Goal: Task Accomplishment & Management: Manage account settings

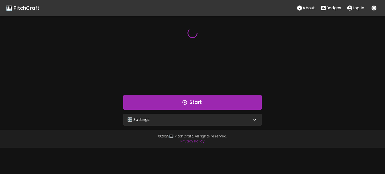
click at [356, 6] on p "Log In" at bounding box center [359, 8] width 12 height 6
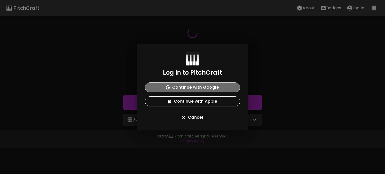
click at [210, 89] on button "Continue with Google" at bounding box center [192, 87] width 95 height 10
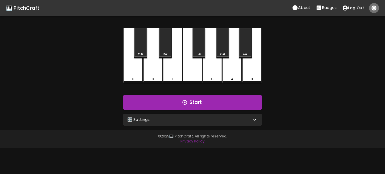
click at [373, 8] on icon "button" at bounding box center [374, 8] width 6 height 6
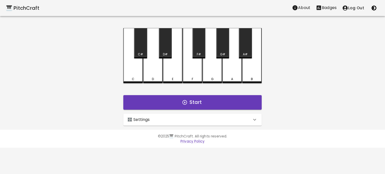
click at [373, 8] on icon "button" at bounding box center [374, 8] width 6 height 6
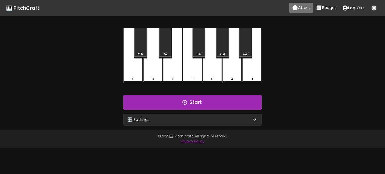
click at [308, 10] on p "About" at bounding box center [304, 8] width 12 height 6
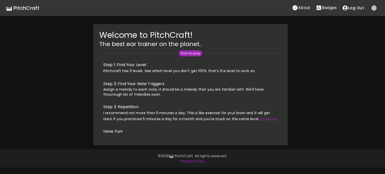
click at [322, 12] on button "Badges" at bounding box center [326, 8] width 26 height 10
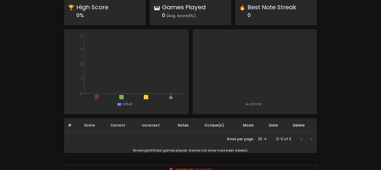
scroll to position [294, 0]
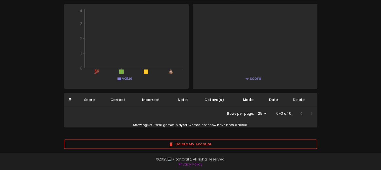
click at [235, 147] on button "Delete My Account" at bounding box center [190, 144] width 253 height 9
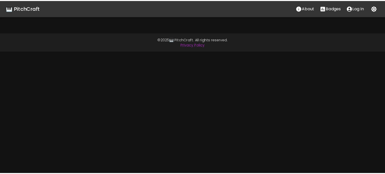
scroll to position [0, 0]
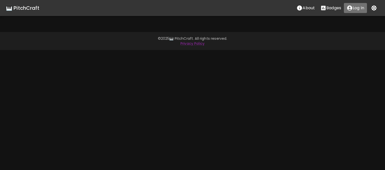
click at [359, 9] on p "Log In" at bounding box center [359, 8] width 12 height 6
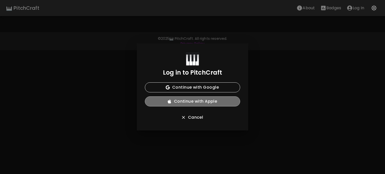
click at [198, 102] on button "Continue with Apple" at bounding box center [192, 102] width 95 height 10
